Goal: Navigation & Orientation: Find specific page/section

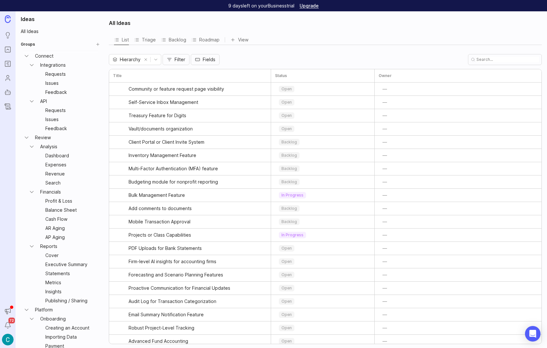
click at [204, 39] on div "Roadmap" at bounding box center [205, 39] width 28 height 9
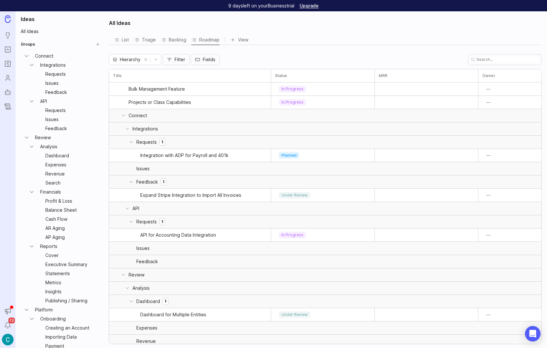
click at [170, 39] on div "Backlog" at bounding box center [173, 39] width 25 height 9
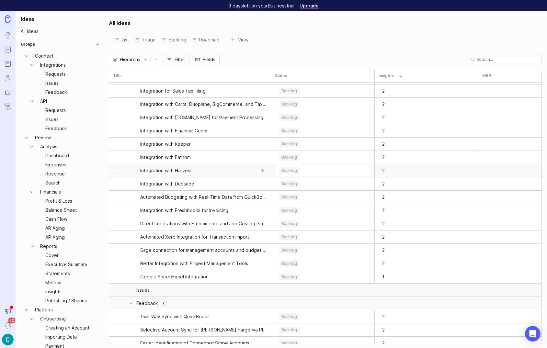
scroll to position [78, 0]
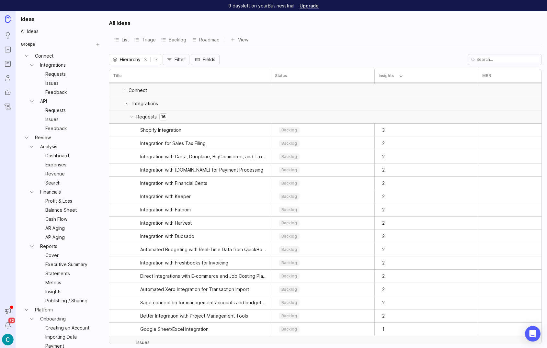
click at [212, 39] on div "Roadmap" at bounding box center [205, 39] width 28 height 9
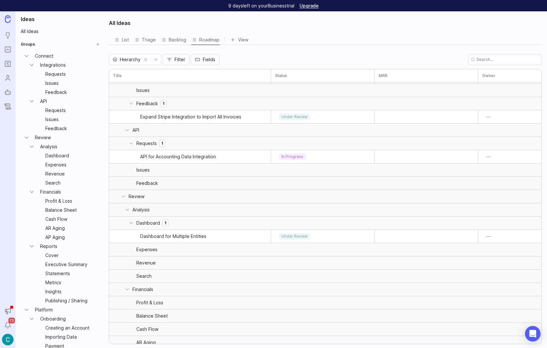
click at [174, 39] on div "Backlog" at bounding box center [173, 39] width 25 height 9
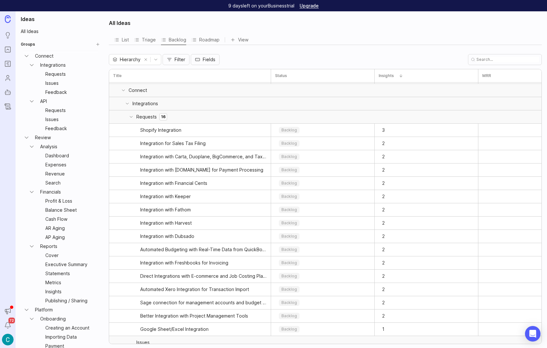
click at [210, 39] on div "Roadmap" at bounding box center [205, 39] width 28 height 9
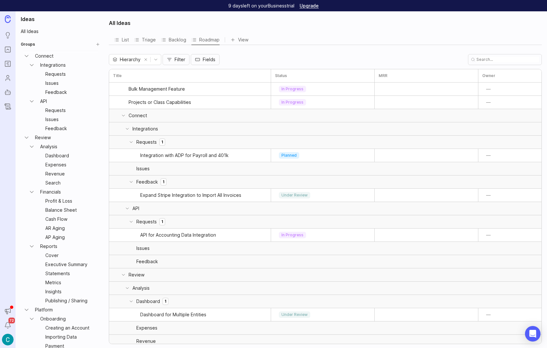
click at [173, 39] on div "Backlog" at bounding box center [173, 39] width 25 height 9
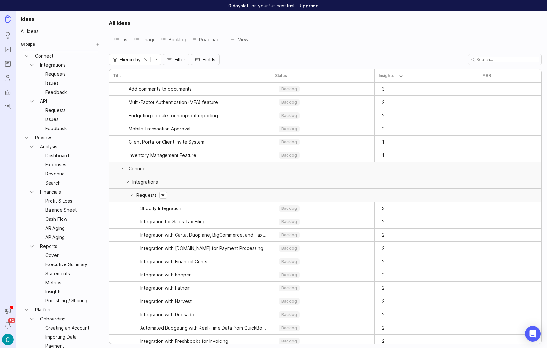
click at [208, 39] on div "Roadmap" at bounding box center [205, 39] width 28 height 9
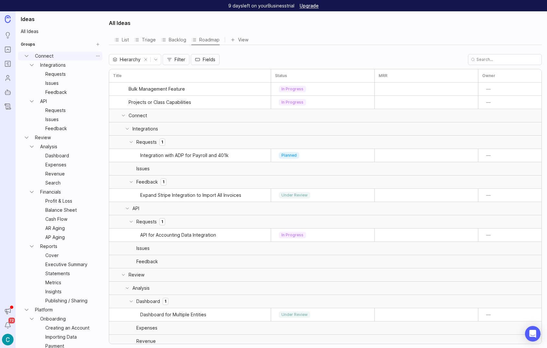
click at [44, 56] on link "Connect" at bounding box center [62, 55] width 61 height 9
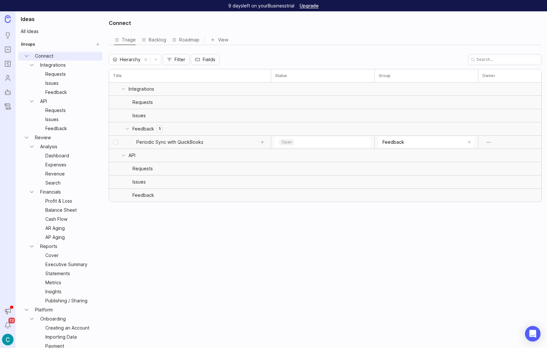
click at [156, 140] on span "Periodic Sync with QuickBooks" at bounding box center [169, 142] width 67 height 6
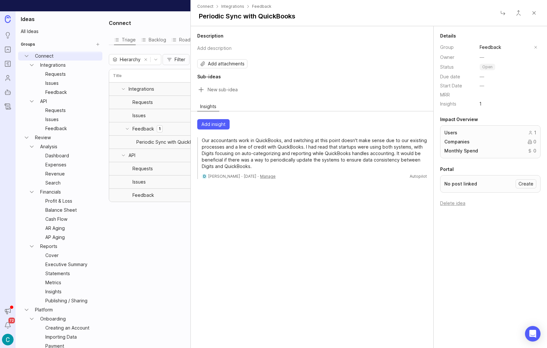
click at [167, 257] on div "Connect Triage Backlog Roadmap View To pick up a draggable item, press the spac…" at bounding box center [326, 179] width 442 height 337
click at [531, 14] on button "Close" at bounding box center [533, 12] width 13 height 13
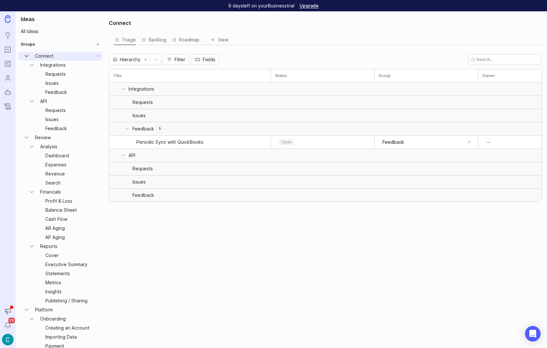
click at [28, 56] on icon "Connect expand" at bounding box center [26, 56] width 3 height 2
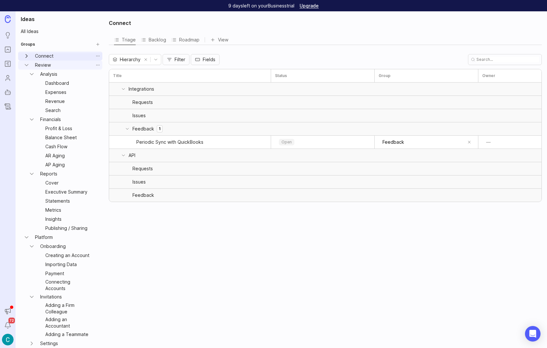
click at [40, 63] on link "Review" at bounding box center [62, 65] width 61 height 9
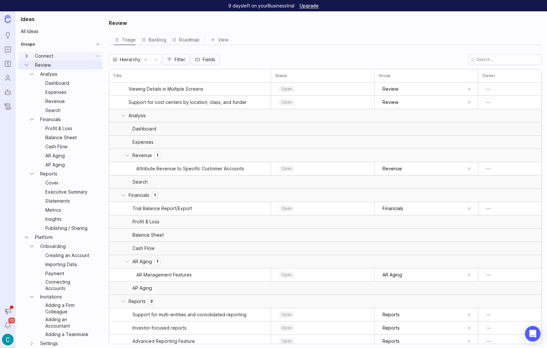
click at [29, 43] on h2 "Groups" at bounding box center [28, 44] width 14 height 5
click at [36, 29] on link "All Ideas" at bounding box center [60, 31] width 84 height 9
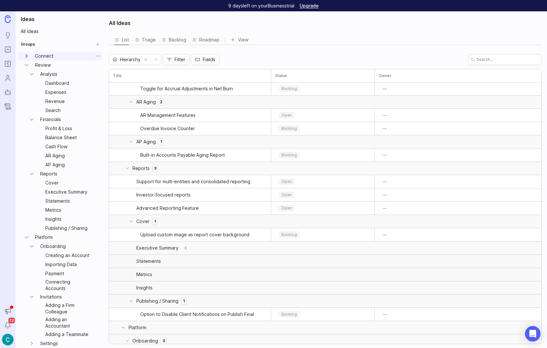
scroll to position [556, 0]
